Goal: Navigation & Orientation: Find specific page/section

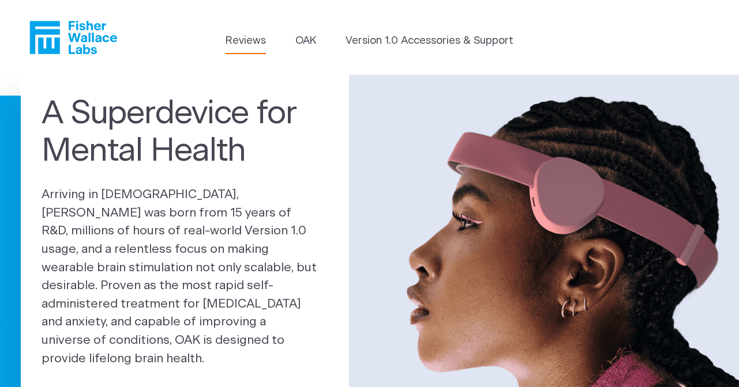
click at [243, 38] on link "Reviews" at bounding box center [245, 41] width 40 height 16
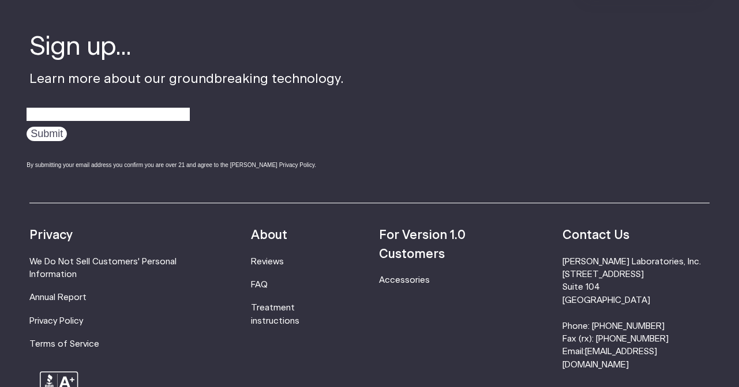
scroll to position [1429, 0]
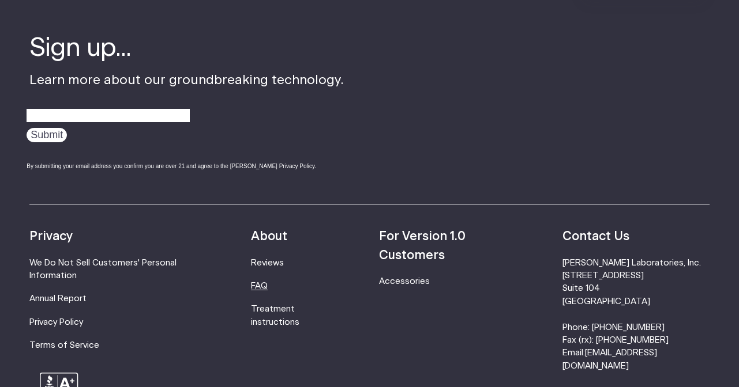
click at [266, 285] on link "FAQ" at bounding box center [259, 286] width 17 height 9
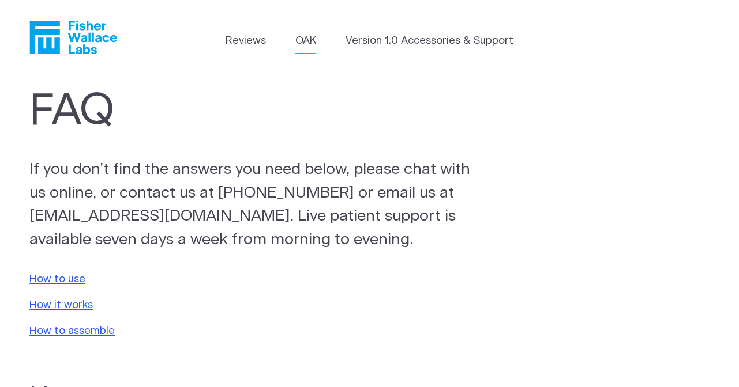
click at [306, 44] on link "OAK" at bounding box center [305, 41] width 21 height 16
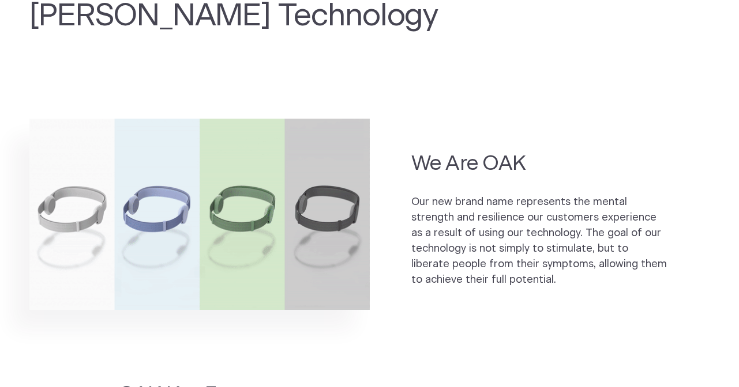
scroll to position [528, 0]
